Goal: Task Accomplishment & Management: Manage account settings

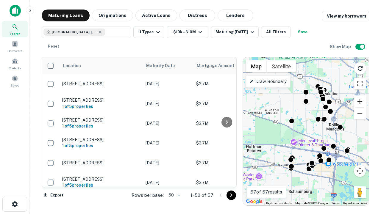
click at [360, 102] on button "Zoom in" at bounding box center [360, 102] width 12 height 12
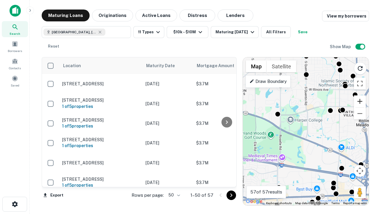
click at [360, 102] on button "Zoom in" at bounding box center [360, 102] width 12 height 12
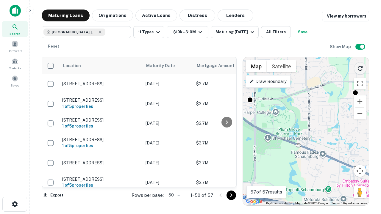
click at [360, 67] on icon "Reload search area" at bounding box center [360, 68] width 7 height 7
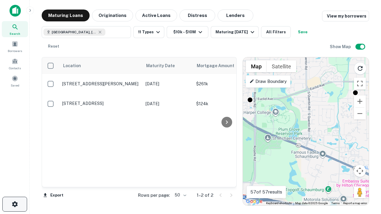
click at [15, 205] on icon "button" at bounding box center [14, 204] width 7 height 7
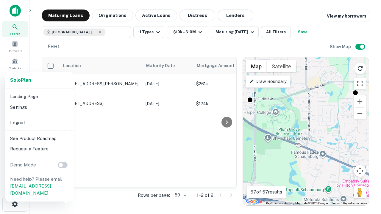
click at [39, 123] on li "Logout" at bounding box center [40, 123] width 64 height 11
